Goal: Find specific page/section: Find specific page/section

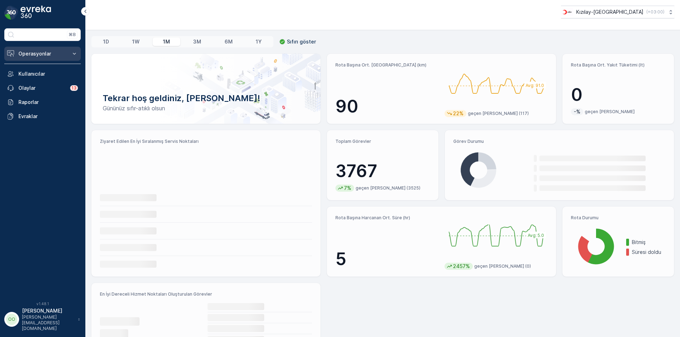
click at [28, 51] on p "Operasyonlar" at bounding box center [42, 53] width 48 height 7
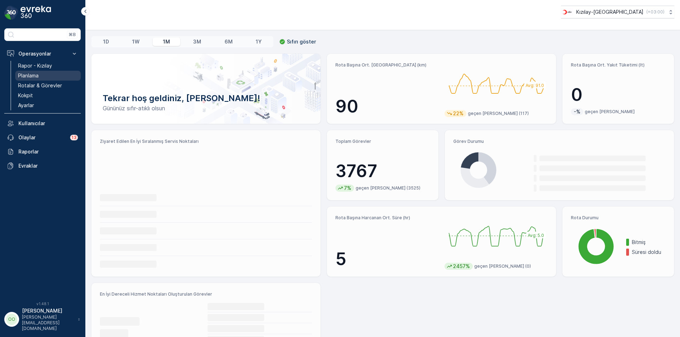
click at [40, 77] on link "Planlama" at bounding box center [48, 76] width 66 height 10
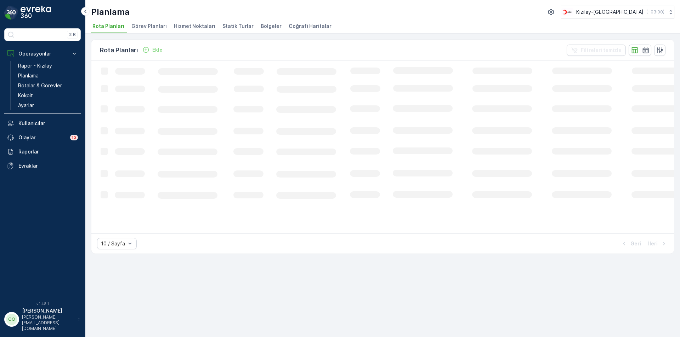
click at [204, 24] on span "Hizmet Noktaları" at bounding box center [194, 26] width 41 height 7
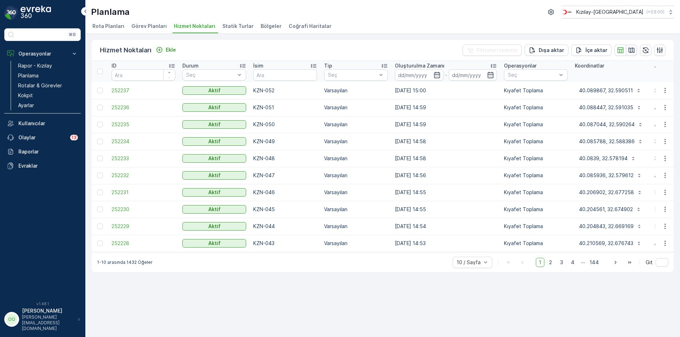
click at [627, 52] on button "button" at bounding box center [631, 50] width 11 height 11
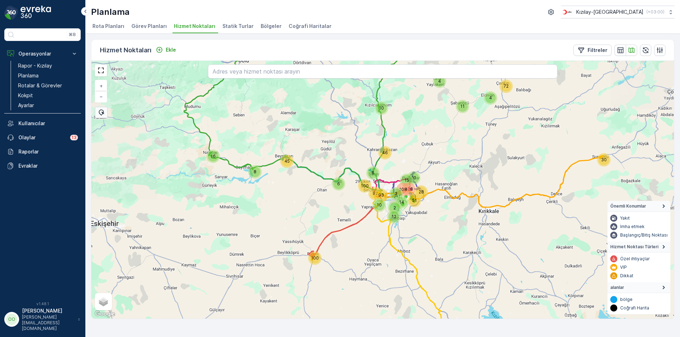
drag, startPoint x: 483, startPoint y: 177, endPoint x: 471, endPoint y: 221, distance: 46.3
click at [471, 221] on div "6 46 8 6 100 2 10 15 100 92 428 14 72 16 28 93 2 51 108 10 30 4 4 11 45 12 10 +…" at bounding box center [382, 190] width 582 height 258
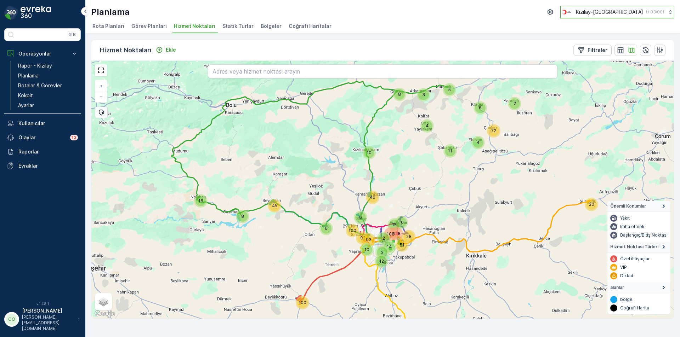
click at [635, 14] on p "Kızılay-[GEOGRAPHIC_DATA]" at bounding box center [609, 11] width 67 height 7
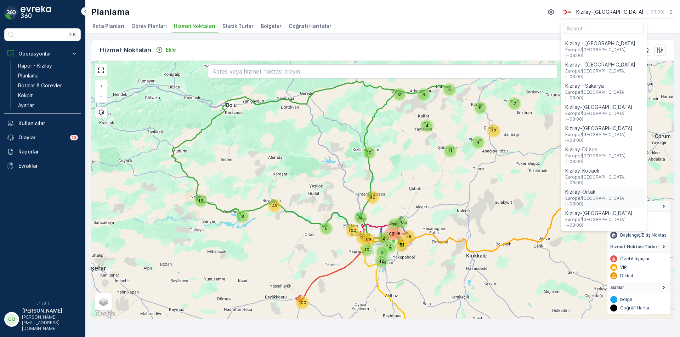
click at [629, 196] on span "Europe/[GEOGRAPHIC_DATA] (+03:00)" at bounding box center [603, 201] width 77 height 11
